Goal: Task Accomplishment & Management: Manage account settings

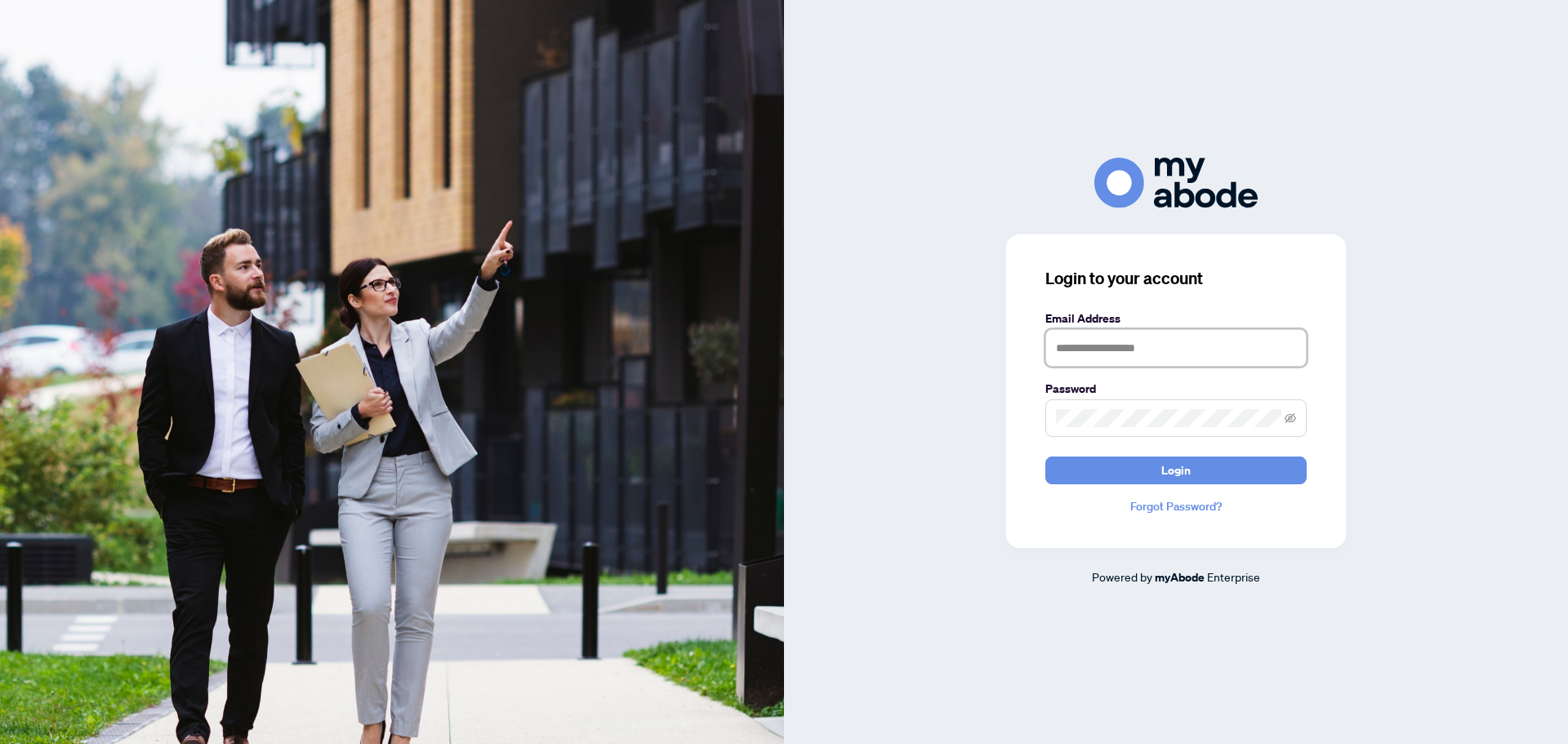
click at [1114, 350] on input "text" at bounding box center [1177, 347] width 261 height 38
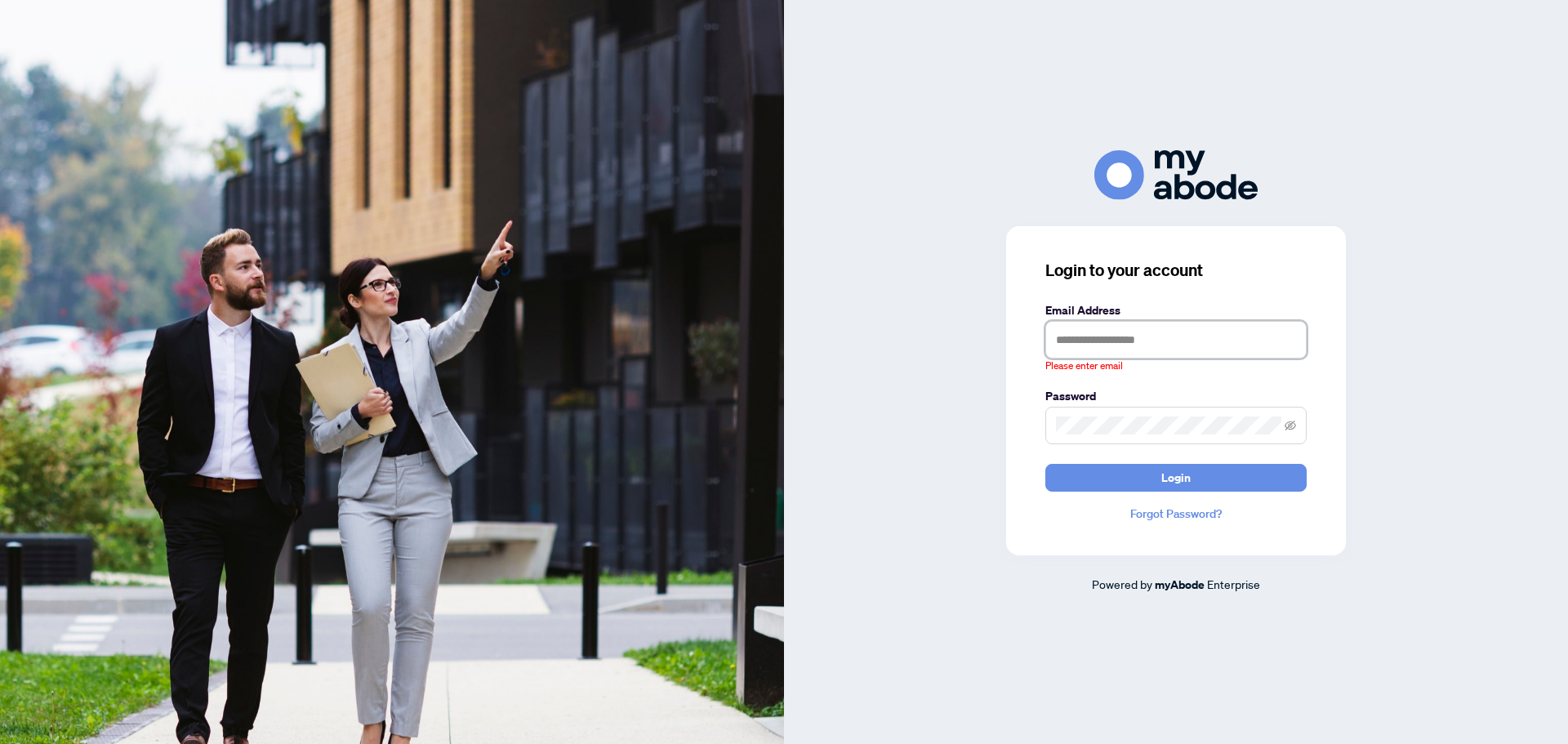
type input "**********"
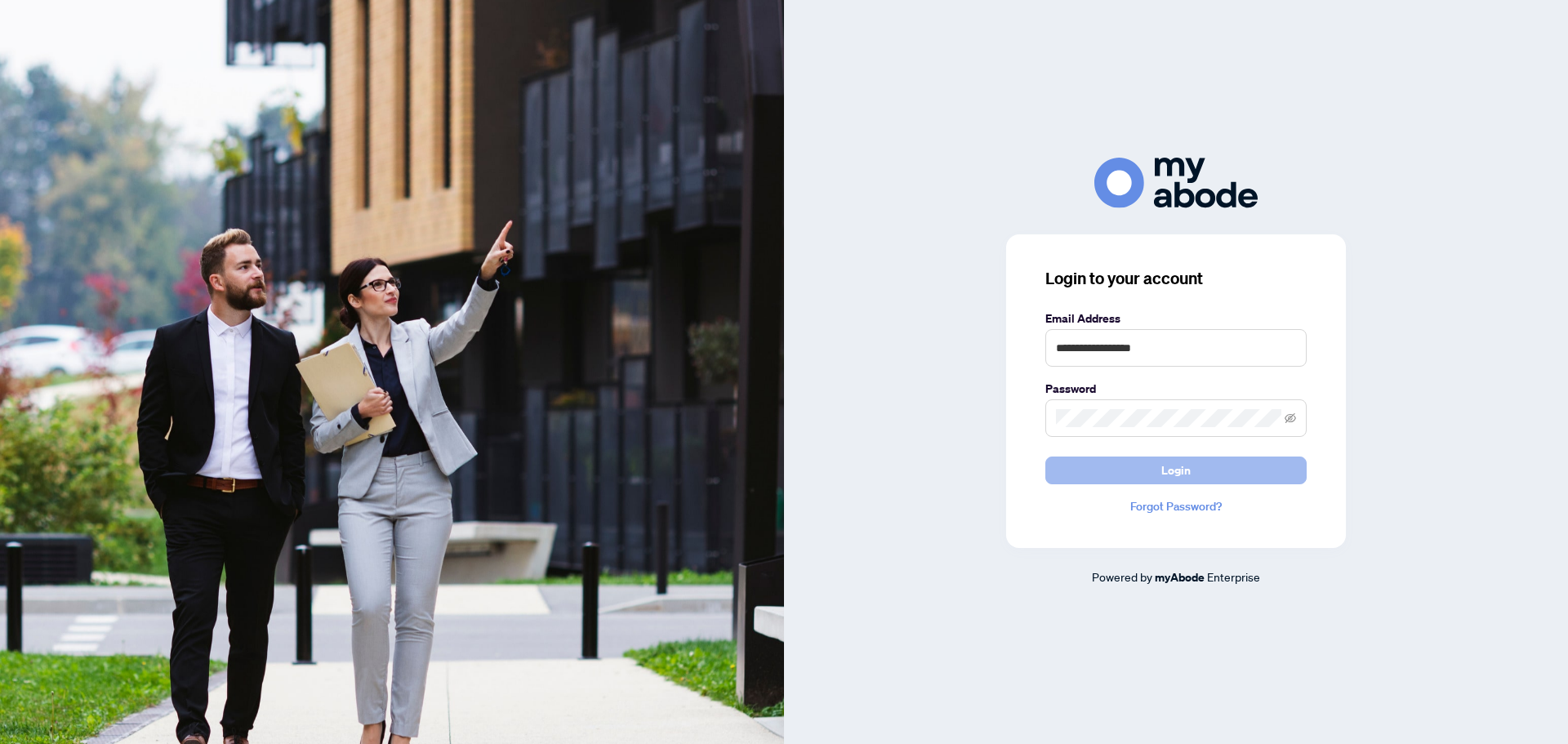
click at [1226, 466] on button "Login" at bounding box center [1177, 470] width 261 height 27
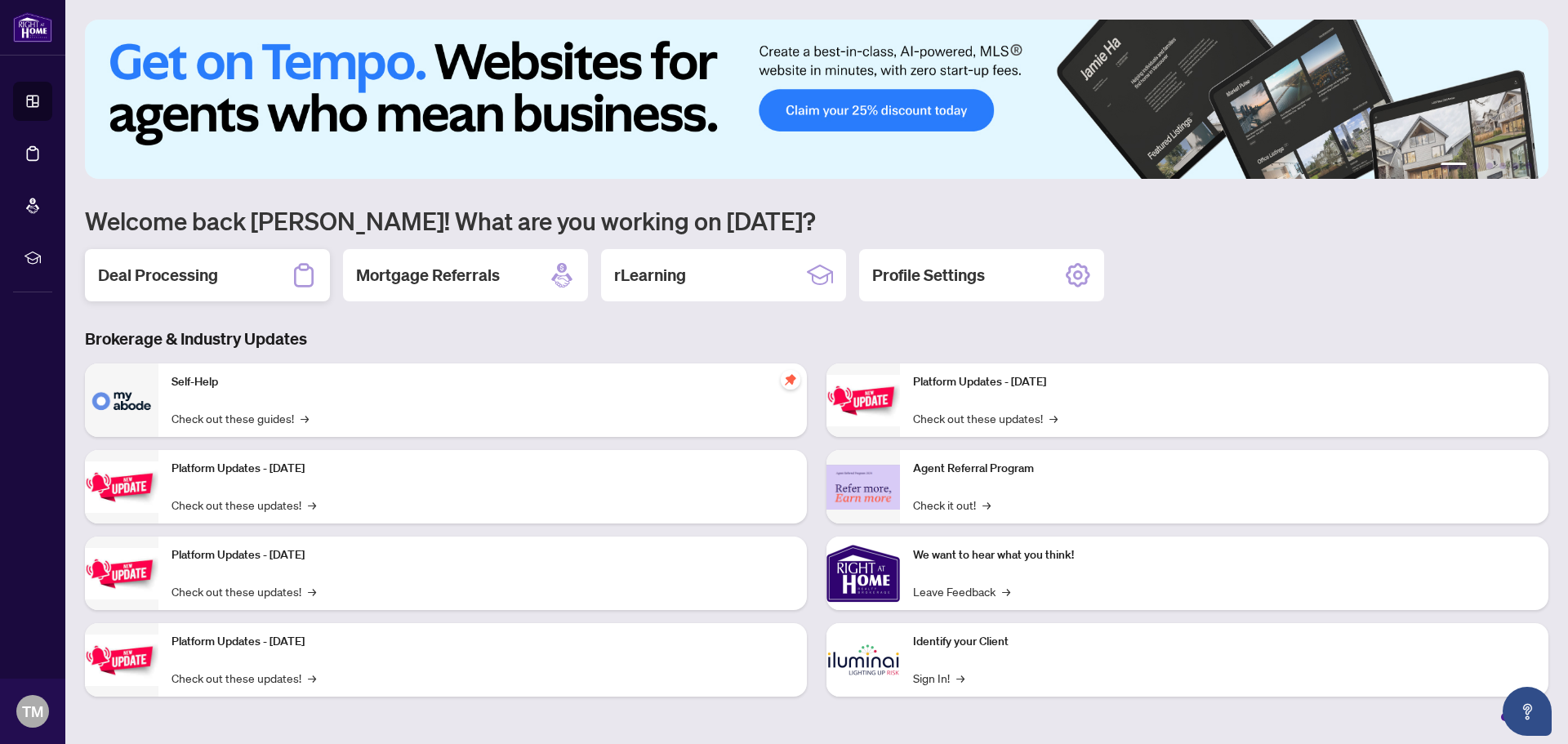
click at [168, 278] on h2 "Deal Processing" at bounding box center [157, 274] width 120 height 22
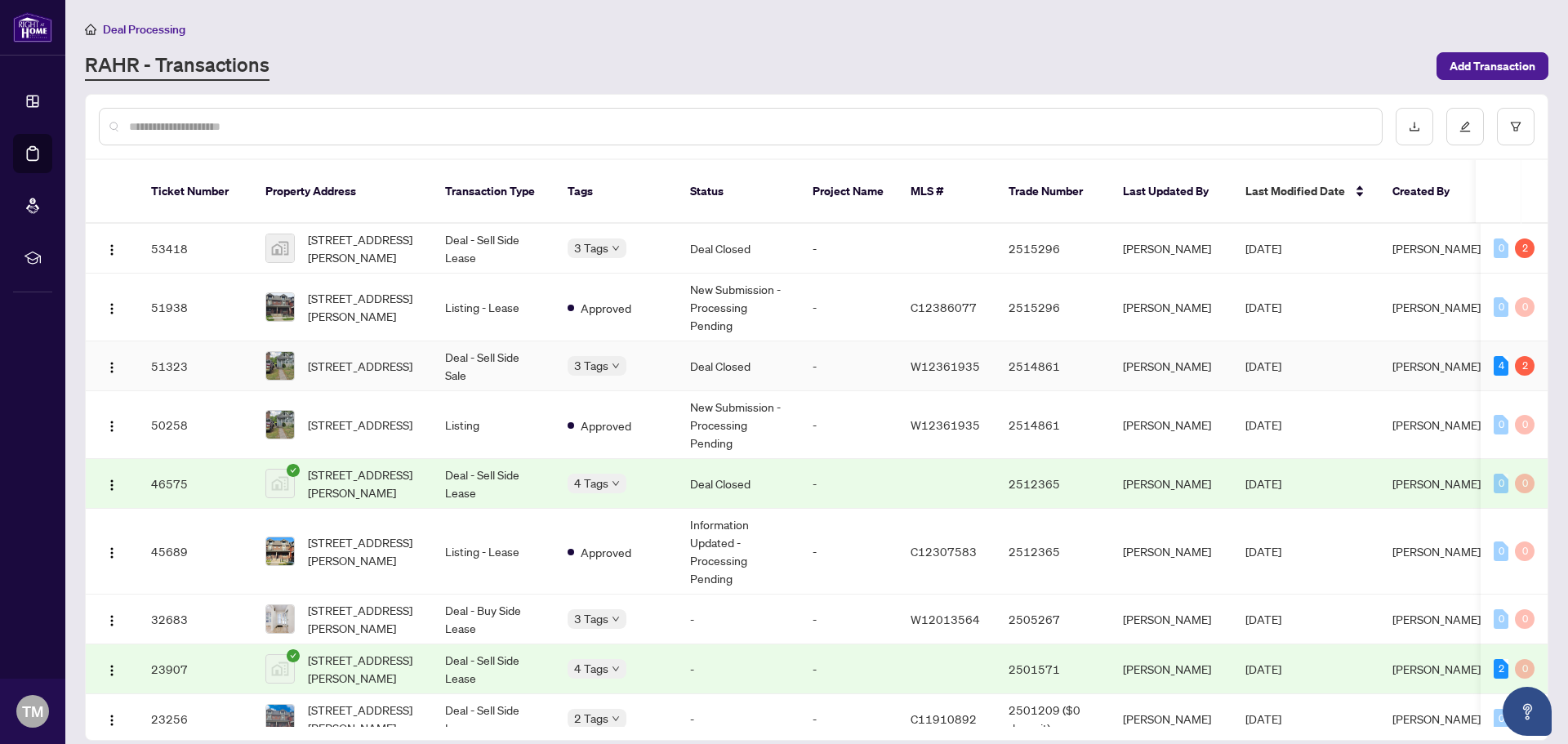
click at [735, 353] on td "Deal Closed" at bounding box center [739, 366] width 123 height 50
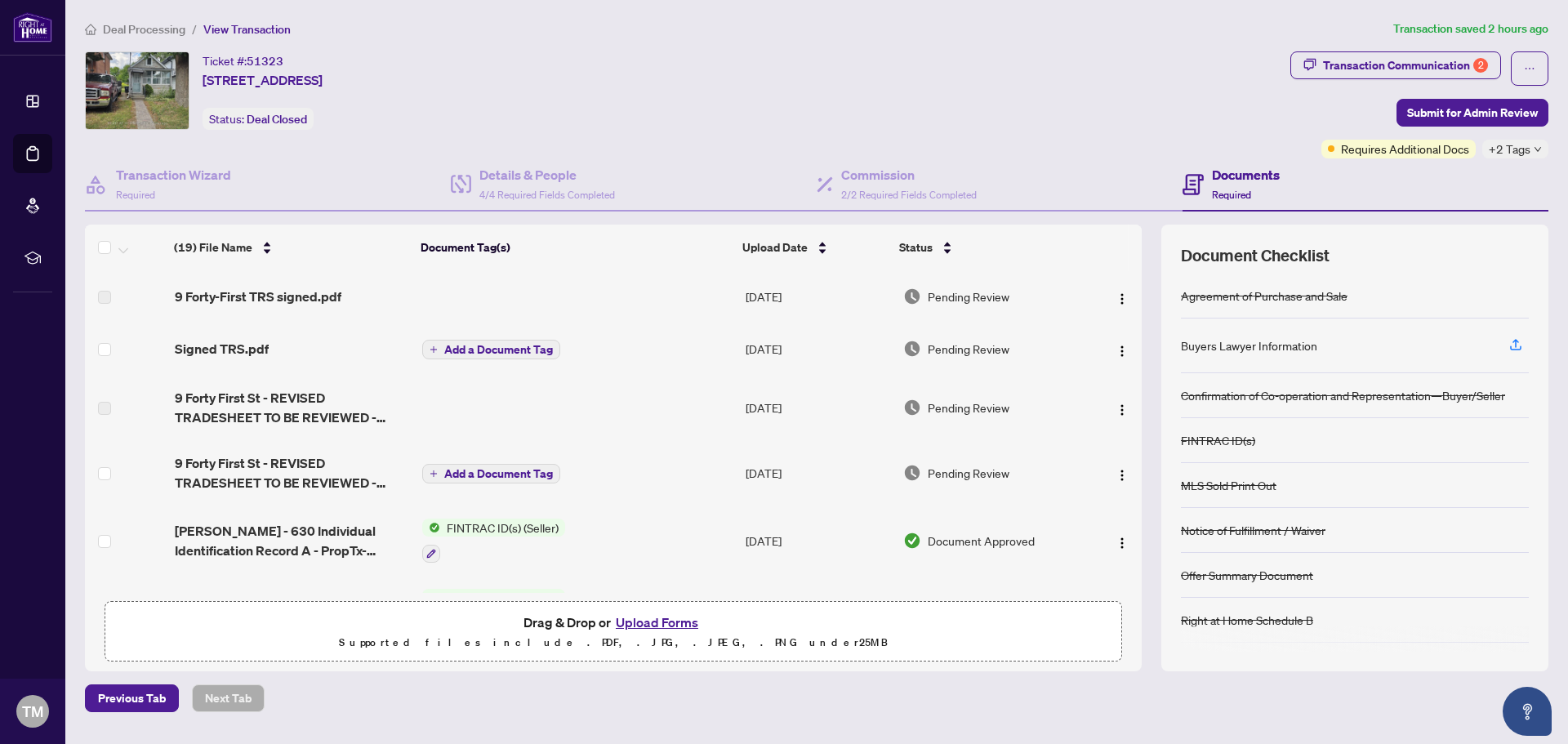
click at [503, 475] on span "Add a Document Tag" at bounding box center [498, 474] width 108 height 12
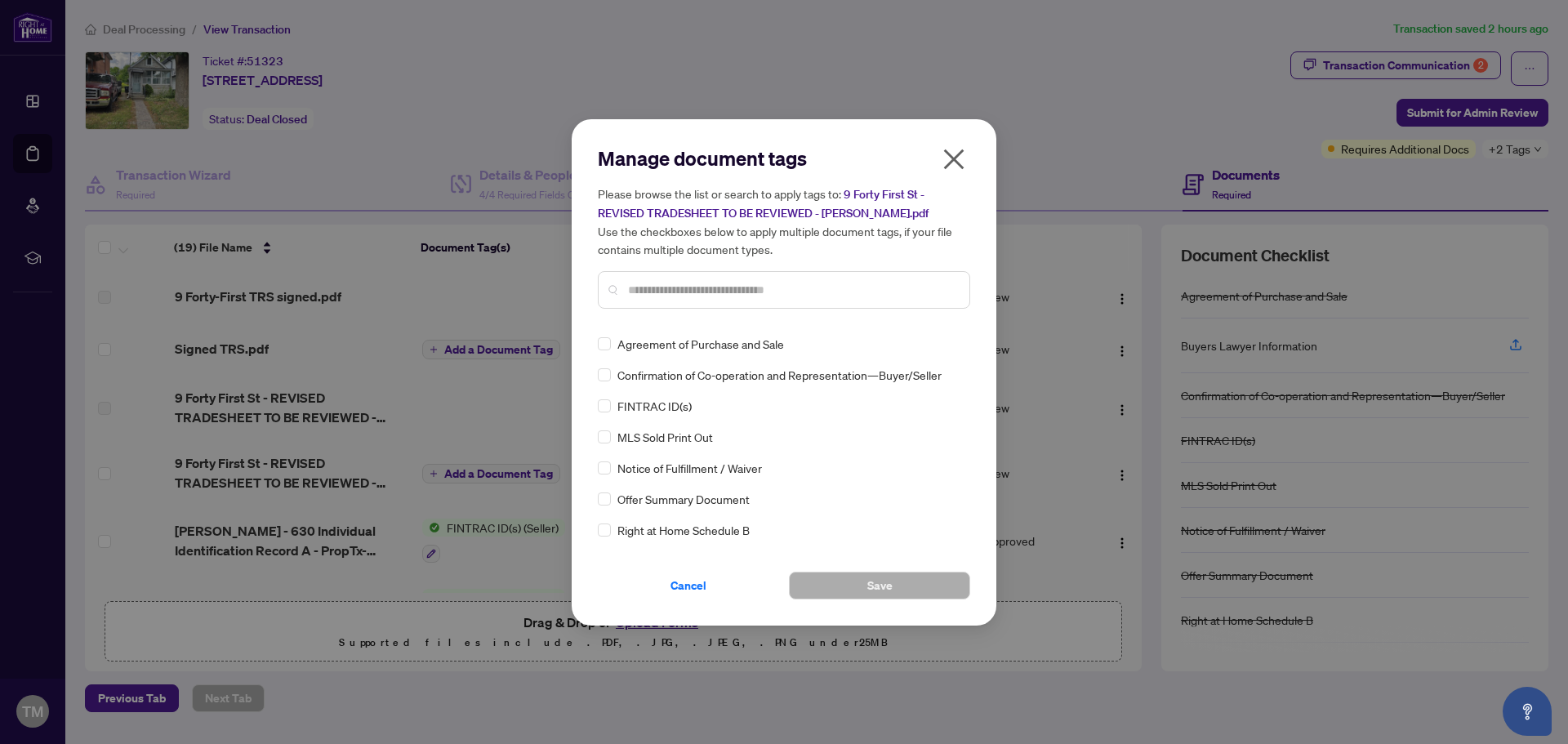
click at [956, 161] on icon "close" at bounding box center [954, 158] width 20 height 20
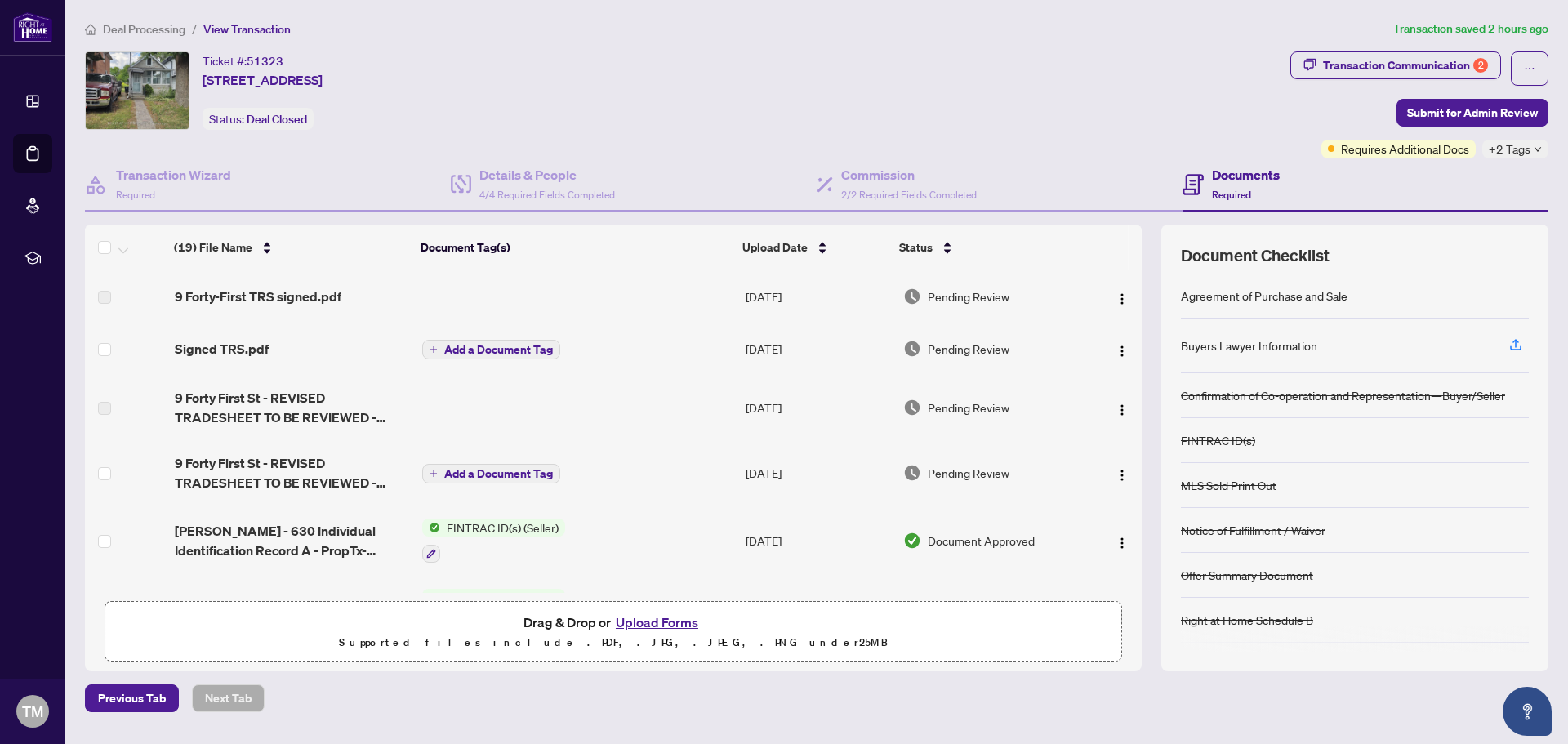
click at [983, 469] on span "Pending Review" at bounding box center [969, 473] width 82 height 18
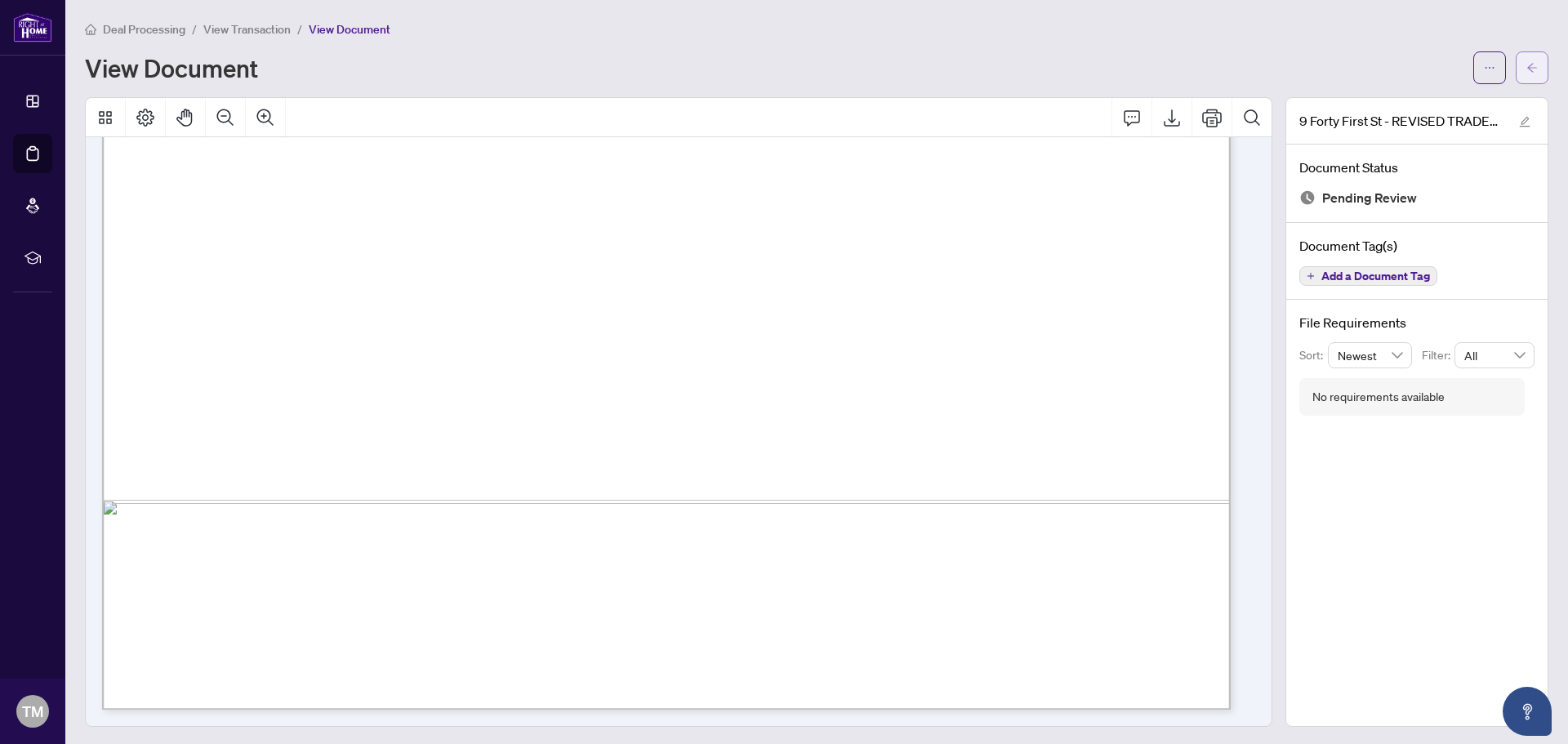
click at [1527, 67] on icon "arrow-left" at bounding box center [1533, 68] width 12 height 12
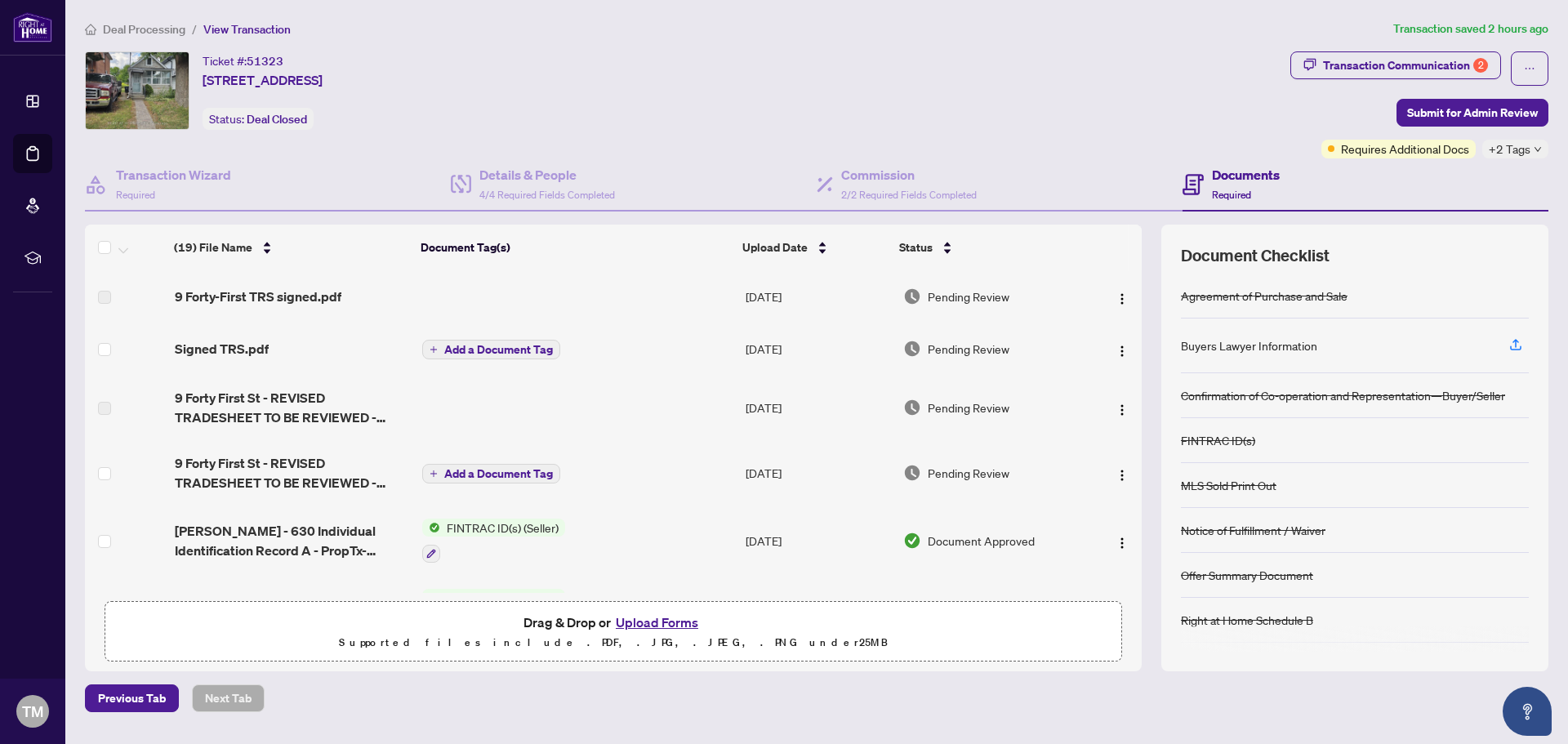
click at [960, 344] on span "Pending Review" at bounding box center [969, 348] width 82 height 18
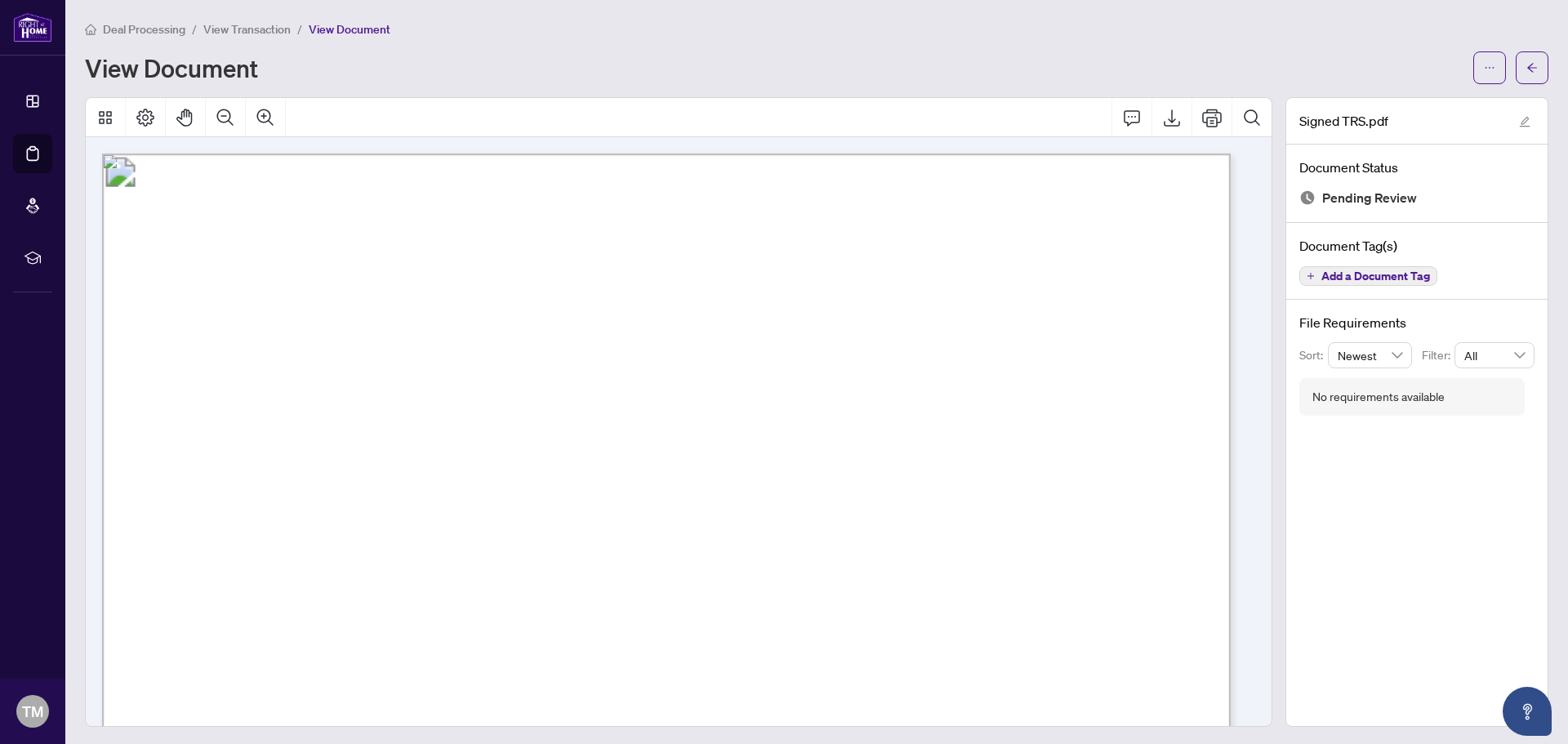
scroll to position [904, 0]
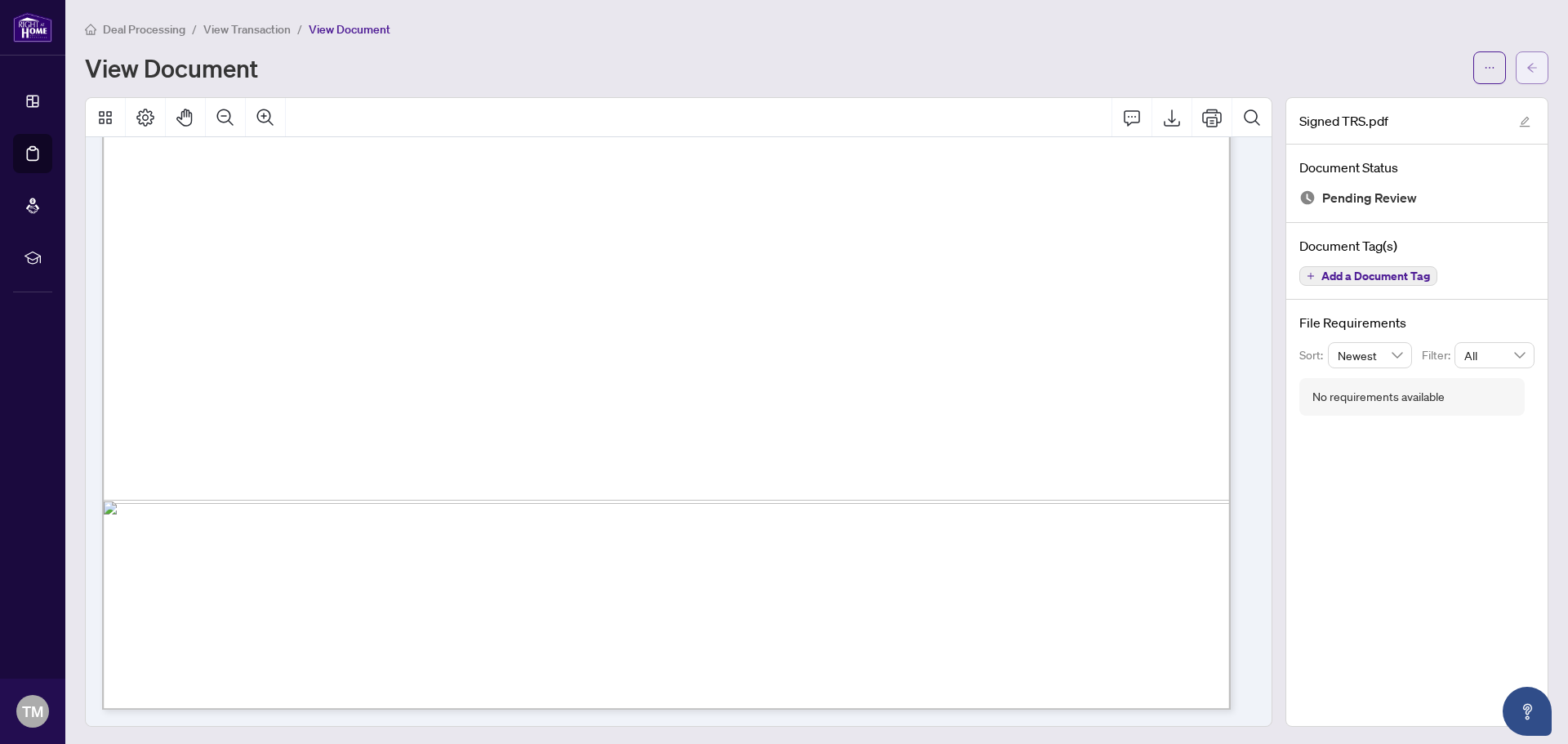
click at [1526, 72] on button "button" at bounding box center [1532, 67] width 32 height 32
